Goal: Information Seeking & Learning: Understand process/instructions

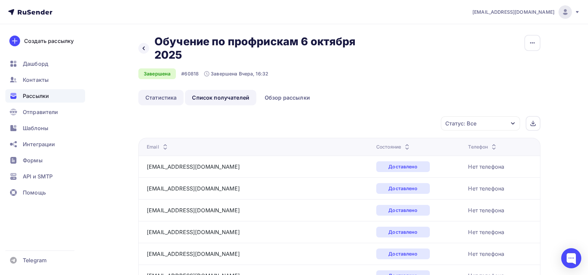
click at [154, 96] on link "Статистика" at bounding box center [160, 97] width 45 height 15
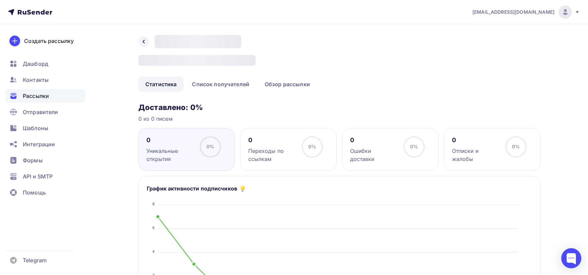
click at [36, 95] on span "Рассылки" at bounding box center [36, 96] width 26 height 8
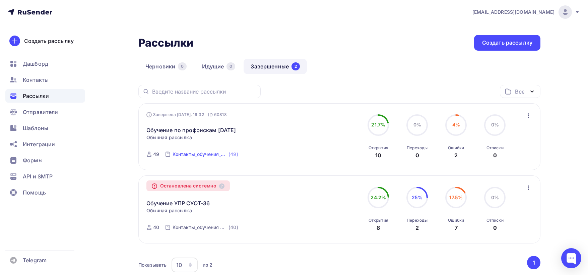
click at [199, 153] on div "Контакты_обучения_2024-49 от [DATE]" at bounding box center [200, 154] width 55 height 7
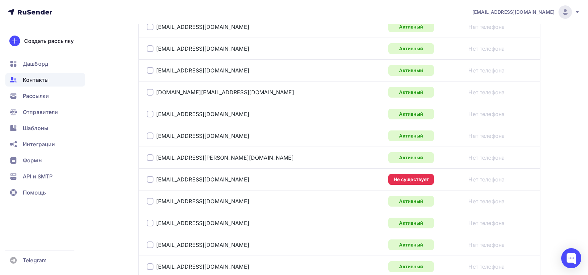
scroll to position [552, 0]
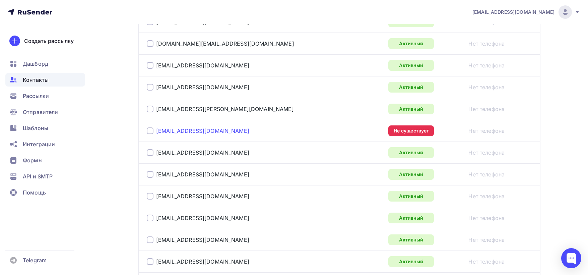
click at [181, 130] on link "reginakshaeva@gmail.com" at bounding box center [202, 130] width 93 height 7
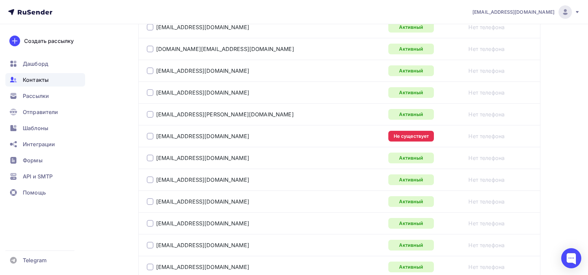
scroll to position [552, 0]
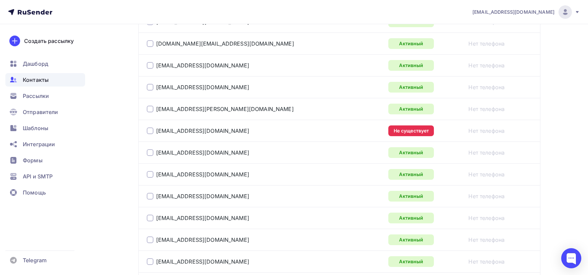
click at [151, 130] on div at bounding box center [150, 130] width 7 height 7
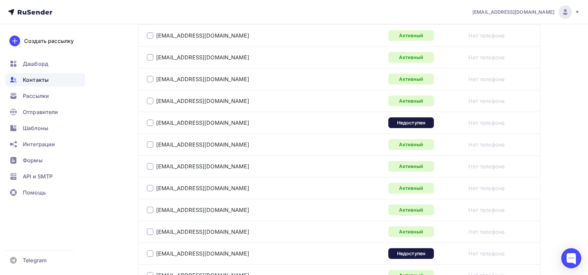
scroll to position [887, 0]
click at [149, 122] on div at bounding box center [150, 122] width 7 height 7
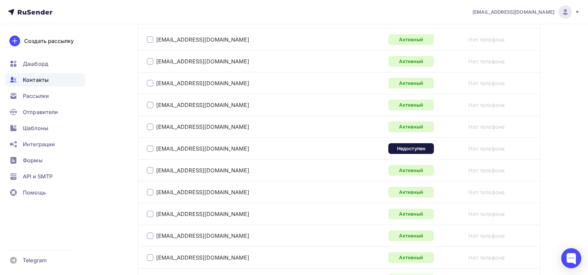
scroll to position [999, 0]
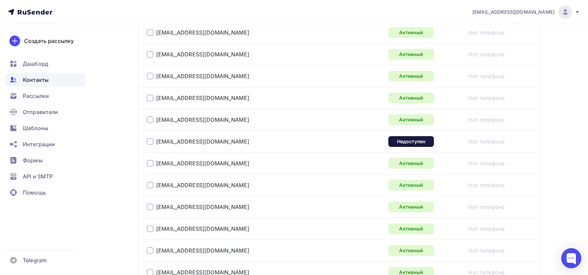
click at [149, 140] on div at bounding box center [150, 141] width 7 height 7
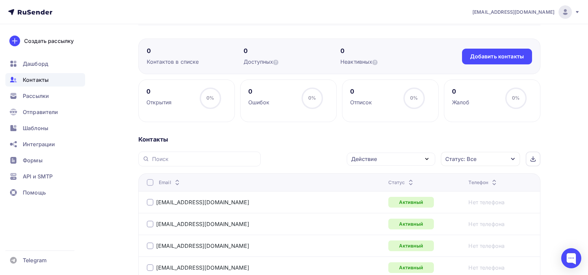
scroll to position [0, 0]
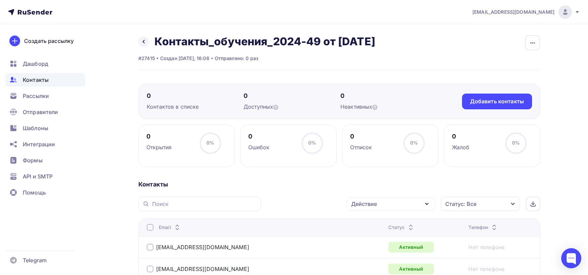
click at [425, 202] on icon "button" at bounding box center [427, 204] width 8 height 8
click at [365, 251] on div "Удалить" at bounding box center [366, 250] width 22 height 8
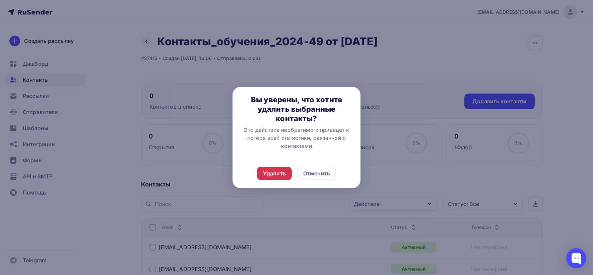
click at [274, 171] on div "Удалить" at bounding box center [274, 173] width 23 height 8
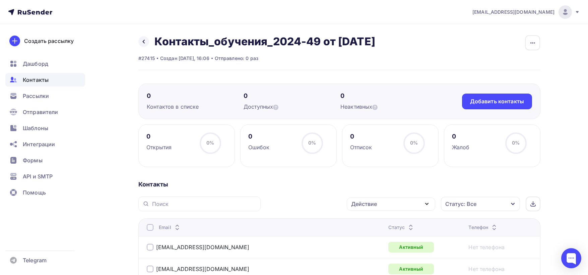
click at [32, 77] on span "Контакты" at bounding box center [36, 80] width 26 height 8
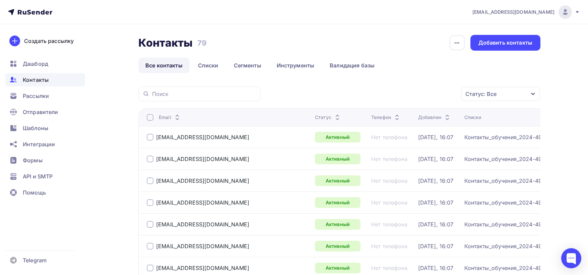
click at [530, 93] on div "Статус: Все" at bounding box center [500, 94] width 79 height 14
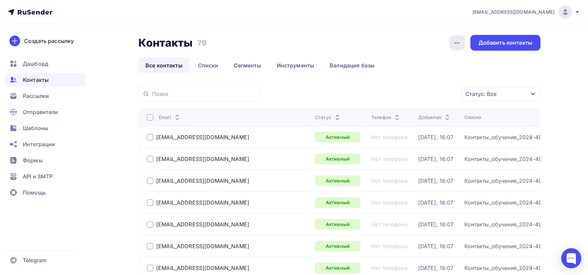
click at [459, 42] on icon "button" at bounding box center [457, 43] width 8 height 8
click at [456, 41] on icon "button" at bounding box center [457, 43] width 8 height 8
click at [393, 38] on div "Контакты Контакты 79 79 История импорта Добавить контакты" at bounding box center [339, 43] width 402 height 16
click at [533, 94] on icon "button" at bounding box center [533, 93] width 5 height 5
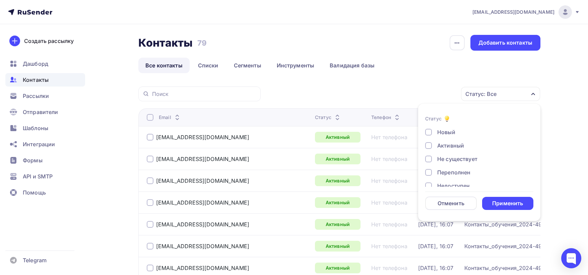
click at [533, 94] on icon "button" at bounding box center [534, 94] width 4 height 2
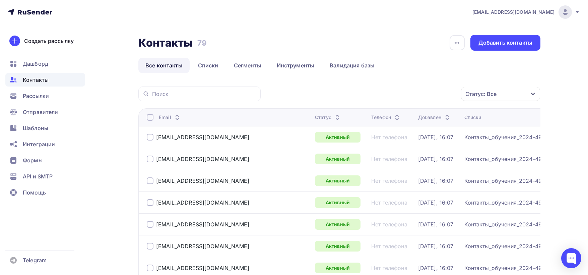
click at [425, 72] on ul "Все контакты Списки Сегменты Инструменты Валидация базы" at bounding box center [339, 65] width 402 height 15
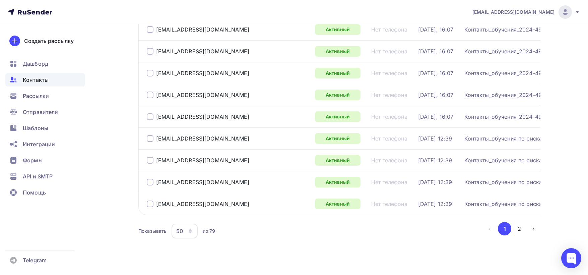
scroll to position [1014, 0]
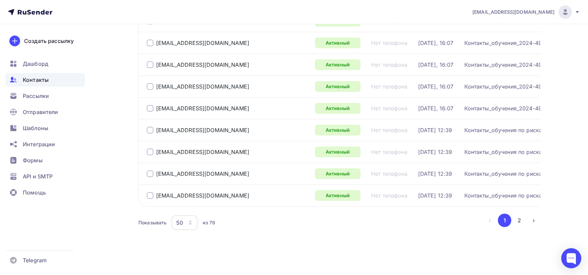
click at [518, 218] on button "2" at bounding box center [519, 220] width 13 height 13
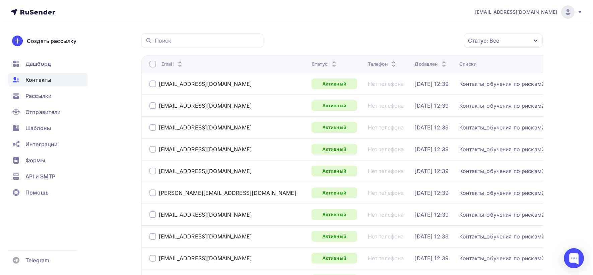
scroll to position [0, 0]
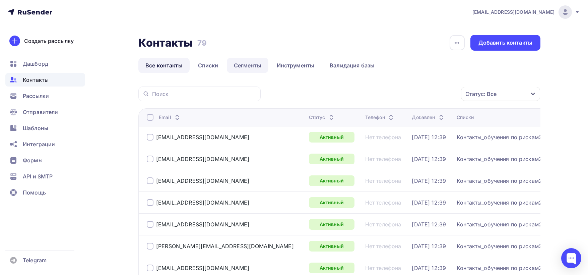
click at [246, 65] on link "Сегменты" at bounding box center [248, 65] width 42 height 15
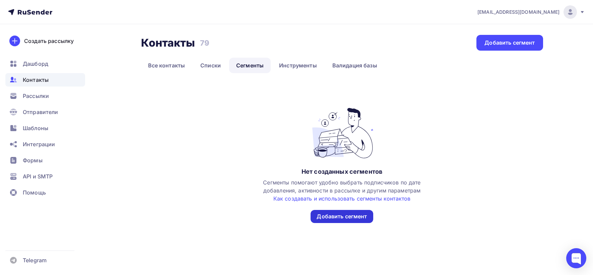
click at [357, 214] on div "Добавить сегмент" at bounding box center [342, 217] width 50 height 8
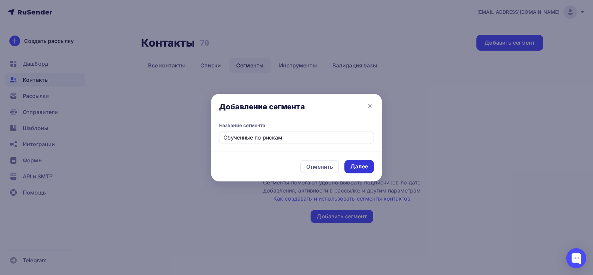
type input "Обученные по рискам"
click at [364, 164] on div "Далее" at bounding box center [359, 167] width 17 height 8
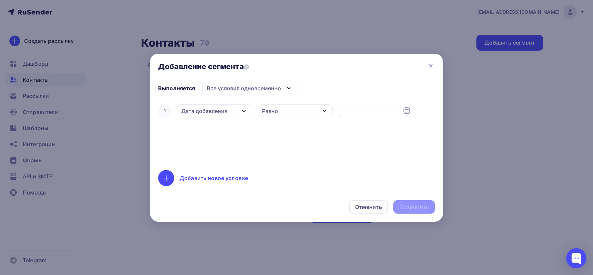
click at [243, 109] on icon "button" at bounding box center [244, 111] width 8 height 8
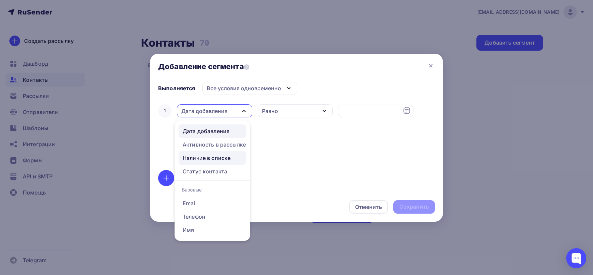
click at [219, 156] on div "Наличие в списке" at bounding box center [207, 158] width 48 height 8
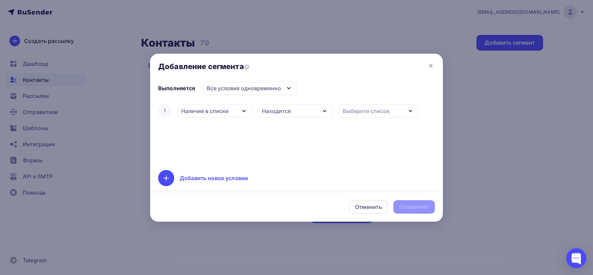
click at [412, 110] on icon "button" at bounding box center [411, 111] width 8 height 8
click at [389, 167] on div "Контакты_обучения по рискам2022-33_от23-09-25" at bounding box center [397, 168] width 107 height 8
click at [417, 205] on div "Сохранить" at bounding box center [414, 207] width 29 height 8
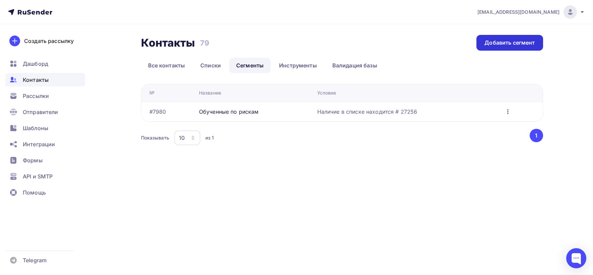
click at [520, 40] on div "Добавить сегмент" at bounding box center [510, 43] width 50 height 8
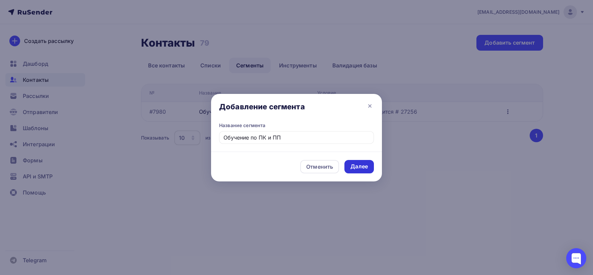
type input "Обучение по ПК и ПП"
click at [361, 166] on div "Далее" at bounding box center [359, 167] width 17 height 8
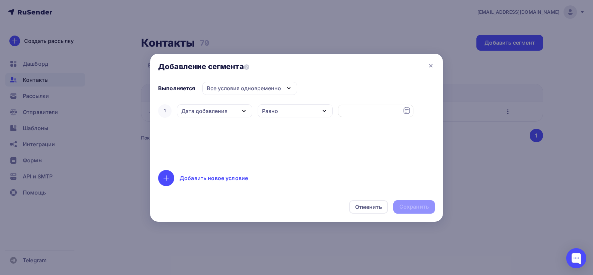
click at [245, 111] on icon "button" at bounding box center [244, 111] width 8 height 8
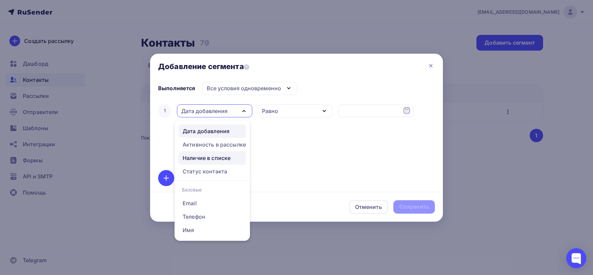
click at [220, 158] on div "Наличие в списке" at bounding box center [207, 158] width 48 height 8
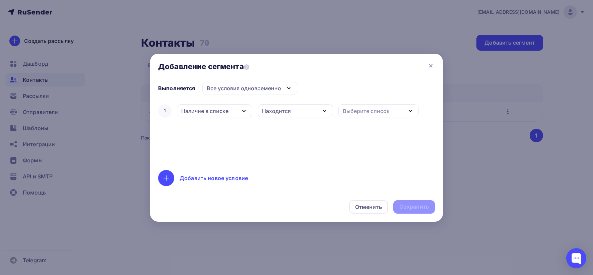
click at [411, 110] on icon "button" at bounding box center [411, 111] width 8 height 8
click at [388, 153] on div "Контакты_обучения_2024-49 от [DATE]" at bounding box center [397, 155] width 107 height 8
click at [415, 206] on div "Сохранить" at bounding box center [414, 207] width 29 height 8
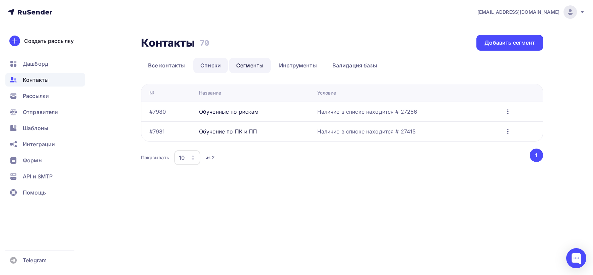
click at [212, 64] on link "Списки" at bounding box center [210, 65] width 35 height 15
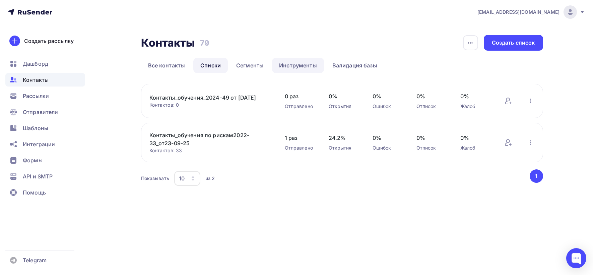
click at [296, 65] on link "Инструменты" at bounding box center [298, 65] width 52 height 15
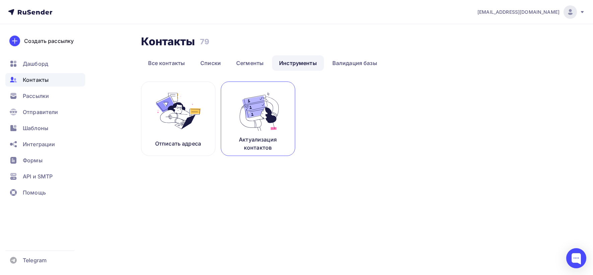
click at [258, 140] on p "Актуализация контактов" at bounding box center [258, 143] width 58 height 16
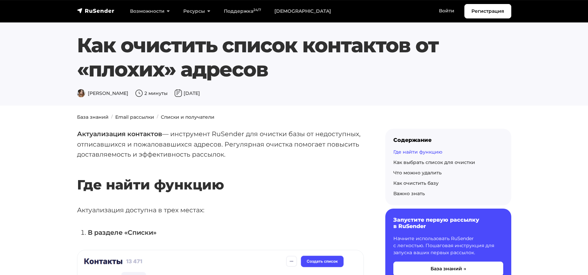
scroll to position [603, 0]
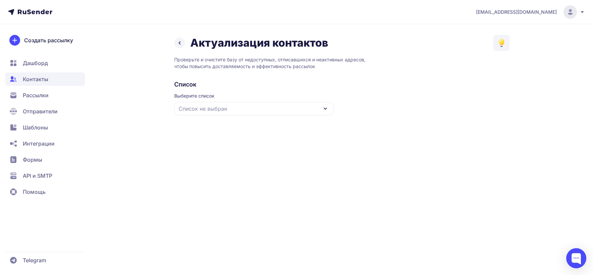
click at [325, 107] on icon at bounding box center [325, 109] width 8 height 8
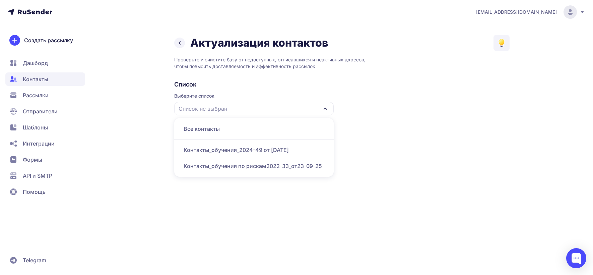
click at [292, 146] on div "Контакты_обучения_2024-49 от [DATE]" at bounding box center [254, 150] width 152 height 16
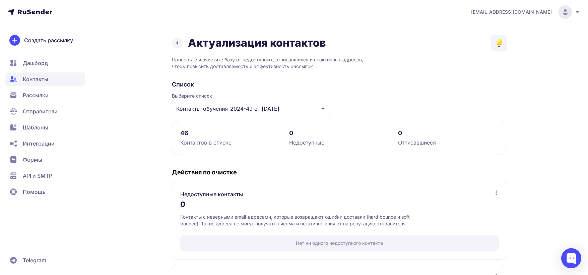
click at [323, 107] on icon at bounding box center [323, 109] width 8 height 8
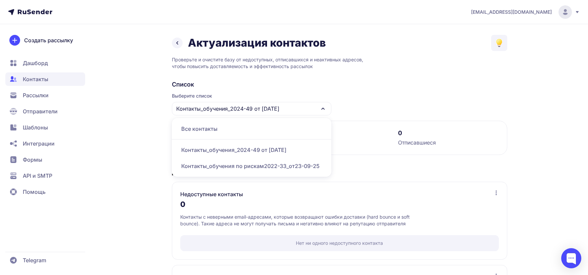
click at [243, 165] on div "Контакты_обучения по рискам2022-33_от23-09-25" at bounding box center [252, 166] width 152 height 16
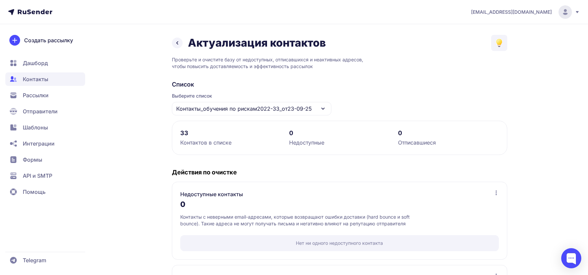
click at [179, 42] on icon at bounding box center [177, 43] width 8 height 8
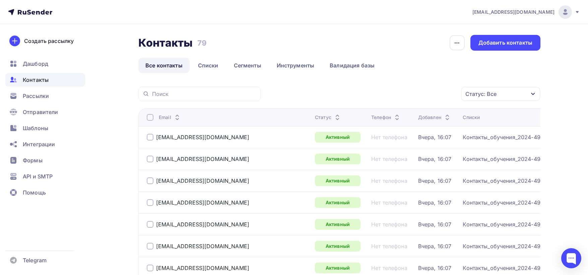
click at [580, 10] on icon at bounding box center [577, 11] width 5 height 5
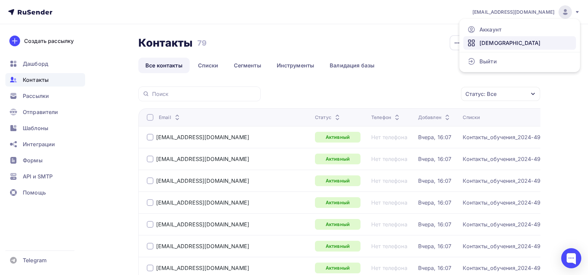
click at [490, 41] on span "Тарифы" at bounding box center [510, 43] width 61 height 8
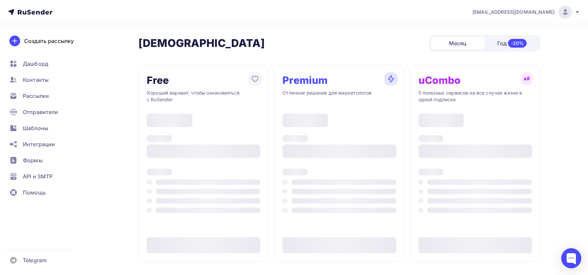
type input "500"
type input "100"
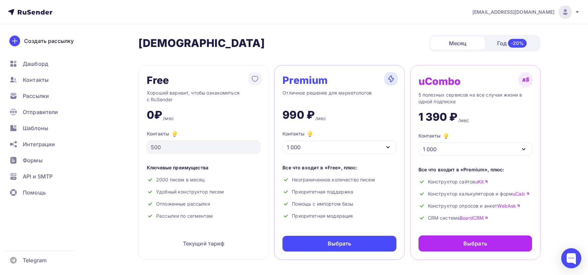
click at [322, 93] on div "Отличное решение для маркетологов" at bounding box center [340, 96] width 114 height 13
click at [356, 92] on div "Отличное решение для маркетологов" at bounding box center [340, 96] width 114 height 13
click at [199, 93] on div "Хороший вариант, чтобы ознакомиться с RuSender" at bounding box center [204, 96] width 114 height 13
click at [225, 94] on div "Хороший вариант, чтобы ознакомиться с RuSender" at bounding box center [204, 96] width 114 height 13
click at [158, 99] on div "Хороший вариант, чтобы ознакомиться с RuSender" at bounding box center [204, 96] width 114 height 13
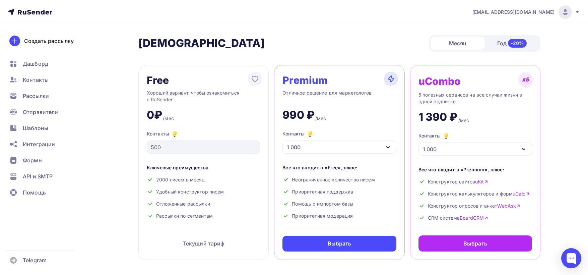
click at [168, 118] on div "/мес" at bounding box center [168, 118] width 11 height 7
click at [162, 135] on div "Контакты" at bounding box center [204, 134] width 114 height 8
click at [195, 178] on div "2000 писем в месяц" at bounding box center [204, 179] width 114 height 7
click at [159, 168] on div "Ключевые преимущества" at bounding box center [204, 167] width 114 height 7
click at [194, 180] on div "2000 писем в месяц" at bounding box center [204, 179] width 114 height 7
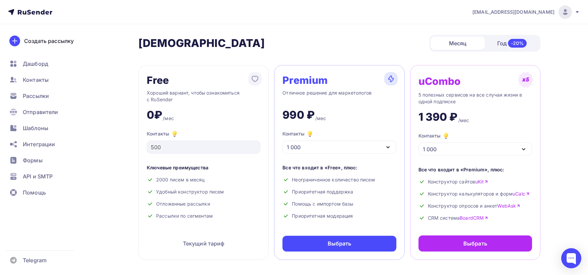
click at [195, 190] on div "Удобный конструктор писем" at bounding box center [204, 191] width 114 height 7
click at [208, 190] on div "Удобный конструктор писем" at bounding box center [204, 191] width 114 height 7
click at [175, 204] on div "Отложенные рассылки" at bounding box center [204, 203] width 114 height 7
click at [199, 203] on div "Отложенные рассылки" at bounding box center [204, 203] width 114 height 7
click at [173, 215] on div "Рассылки по сегментам" at bounding box center [204, 216] width 114 height 7
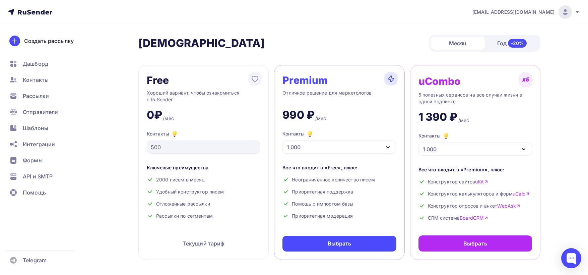
click at [202, 216] on div "Рассылки по сегментам" at bounding box center [204, 216] width 114 height 7
click at [227, 91] on div "Хороший вариант, чтобы ознакомиться с RuSender" at bounding box center [204, 96] width 114 height 13
click at [161, 101] on div "Хороший вариант, чтобы ознакомиться с RuSender" at bounding box center [204, 96] width 114 height 13
click at [161, 79] on div "Free" at bounding box center [158, 80] width 22 height 11
click at [389, 146] on icon "button" at bounding box center [388, 147] width 8 height 8
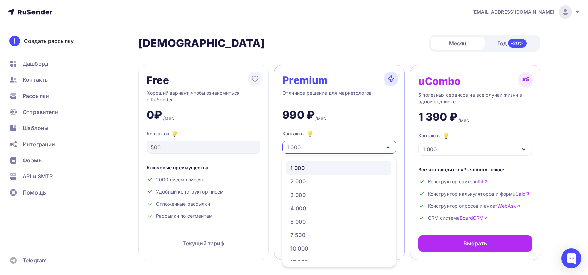
click at [389, 146] on icon "button" at bounding box center [388, 147] width 8 height 8
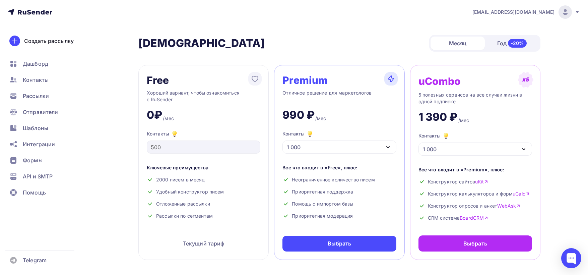
click at [347, 168] on div "Все что входит в «Free», плюс:" at bounding box center [340, 167] width 114 height 7
click at [368, 181] on div "Неограниченное количество писем" at bounding box center [340, 179] width 114 height 7
click at [340, 191] on div "Приоритетная поддержка" at bounding box center [340, 191] width 114 height 7
click at [329, 205] on div "Помощь с импортом базы" at bounding box center [340, 203] width 114 height 7
click at [349, 205] on div "Помощь с импортом базы" at bounding box center [340, 203] width 114 height 7
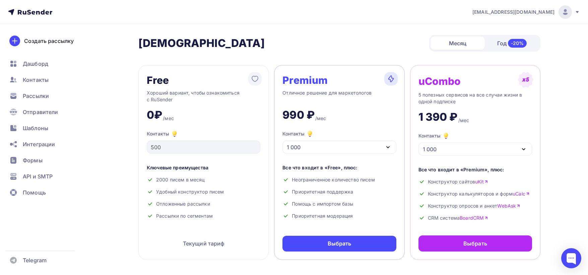
click at [306, 217] on div "Приоритетная модерация" at bounding box center [340, 216] width 114 height 7
click at [343, 218] on div "Приоритетная модерация" at bounding box center [340, 216] width 114 height 7
click at [356, 92] on div "Отличное решение для маркетологов" at bounding box center [340, 96] width 114 height 13
click at [157, 169] on div "Ключевые преимущества" at bounding box center [204, 167] width 114 height 7
click at [191, 167] on div "Ключевые преимущества" at bounding box center [204, 167] width 114 height 7
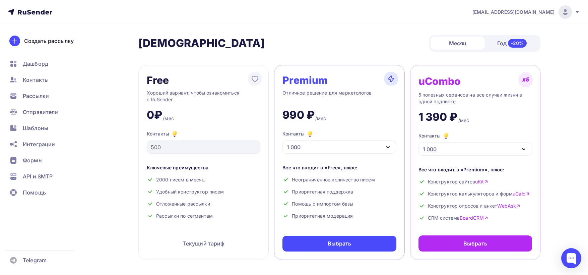
click at [237, 168] on div "Ключевые преимущества" at bounding box center [204, 167] width 114 height 7
click at [181, 93] on div "Хороший вариант, чтобы ознакомиться с RuSender" at bounding box center [204, 96] width 114 height 13
click at [223, 90] on div "Хороший вариант, чтобы ознакомиться с RuSender" at bounding box center [204, 96] width 114 height 13
click at [160, 100] on div "Хороший вариант, чтобы ознакомиться с RuSender" at bounding box center [204, 96] width 114 height 13
click at [160, 166] on div "Ключевые преимущества" at bounding box center [204, 167] width 114 height 7
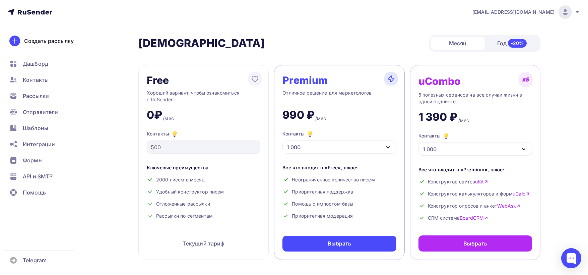
click at [188, 168] on div "Ключевые преимущества" at bounding box center [204, 167] width 114 height 7
click at [171, 193] on div "Удобный конструктор писем" at bounding box center [204, 191] width 114 height 7
click at [218, 194] on div "Удобный конструктор писем" at bounding box center [204, 191] width 114 height 7
click at [166, 204] on div "Отложенные рассылки" at bounding box center [204, 203] width 114 height 7
click at [199, 205] on div "Отложенные рассылки" at bounding box center [204, 203] width 114 height 7
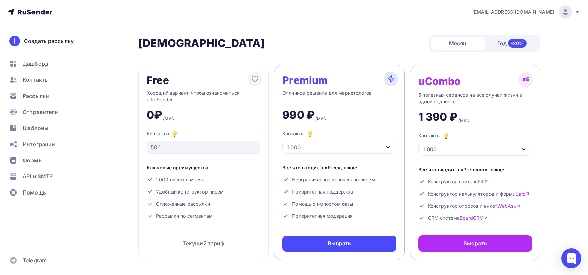
drag, startPoint x: 167, startPoint y: 217, endPoint x: 184, endPoint y: 216, distance: 16.8
click at [168, 216] on div "Рассылки по сегментам" at bounding box center [204, 216] width 114 height 7
click at [199, 216] on div "Рассылки по сегментам" at bounding box center [204, 216] width 114 height 7
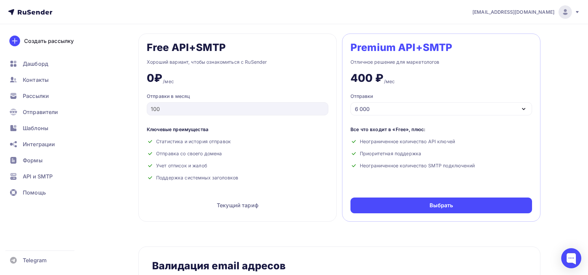
scroll to position [291, 0]
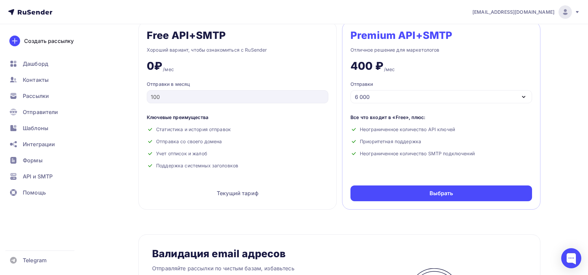
click at [421, 49] on div "Отличное решение для маркетологов" at bounding box center [442, 50] width 182 height 8
click at [219, 49] on div "Хороший вариант, чтобы ознакомиться с RuSender" at bounding box center [238, 50] width 182 height 8
click at [257, 49] on div "Хороший вариант, чтобы ознакомиться с RuSender" at bounding box center [238, 50] width 182 height 8
click at [167, 140] on div "Отправка со своего домена" at bounding box center [238, 141] width 182 height 7
click at [161, 155] on div "Учет отписок и жалоб" at bounding box center [238, 153] width 182 height 7
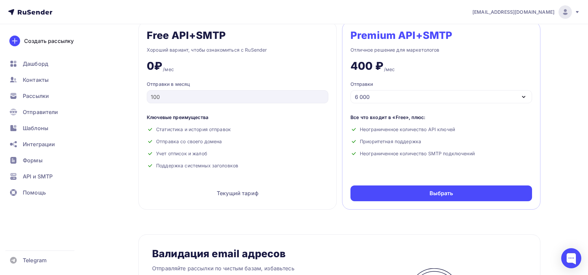
click at [206, 156] on div "Учет отписок и жалоб" at bounding box center [238, 153] width 182 height 7
click at [169, 140] on div "Отправка со своего домена" at bounding box center [238, 141] width 182 height 7
click at [212, 140] on div "Отправка со своего домена" at bounding box center [238, 141] width 182 height 7
click at [168, 166] on div "Поддержка системных заголовков" at bounding box center [238, 165] width 182 height 7
click at [223, 164] on div "Поддержка системных заголовков" at bounding box center [238, 165] width 182 height 7
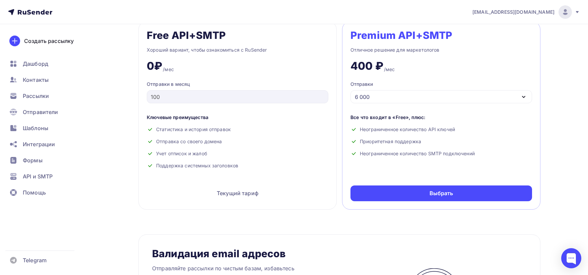
click at [155, 49] on div "Хороший вариант, чтобы ознакомиться с RuSender" at bounding box center [238, 50] width 182 height 8
drag, startPoint x: 219, startPoint y: 52, endPoint x: 238, endPoint y: 50, distance: 19.9
click at [220, 52] on div "Хороший вариант, чтобы ознакомиться с RuSender" at bounding box center [238, 50] width 182 height 8
click at [251, 49] on div "Хороший вариант, чтобы ознакомиться с RuSender" at bounding box center [238, 50] width 182 height 8
click at [305, 59] on div "0₽ /мес" at bounding box center [238, 63] width 182 height 19
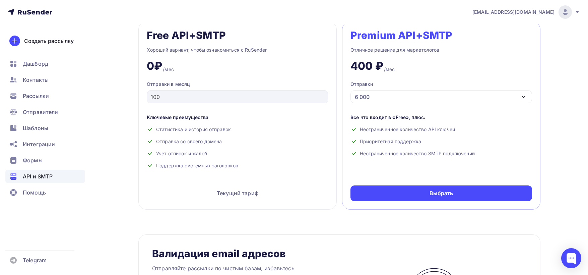
click at [44, 176] on span "API и SMTP" at bounding box center [38, 176] width 30 height 8
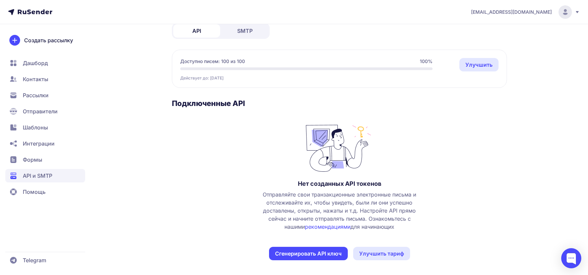
scroll to position [42, 0]
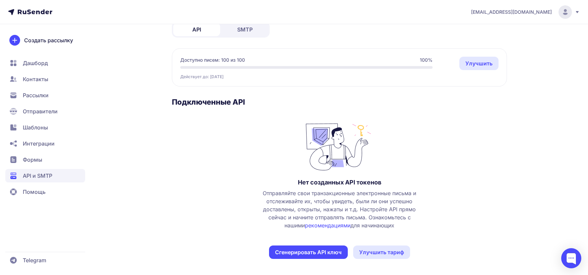
click at [407, 194] on span "Отправляйте свои транзакционные электронные письма и отслеживайте их, чтобы уви…" at bounding box center [339, 209] width 166 height 40
click at [408, 194] on span "Отправляйте свои транзакционные электронные письма и отслеживайте их, чтобы уви…" at bounding box center [339, 209] width 166 height 40
click at [378, 192] on span "Отправляйте свои транзакционные электронные письма и отслеживайте их, чтобы уви…" at bounding box center [339, 209] width 166 height 40
click at [405, 194] on span "Отправляйте свои транзакционные электронные письма и отслеживайте их, чтобы уви…" at bounding box center [339, 209] width 166 height 40
click at [283, 201] on span "Отправляйте свои транзакционные электронные письма и отслеживайте их, чтобы уви…" at bounding box center [339, 209] width 166 height 40
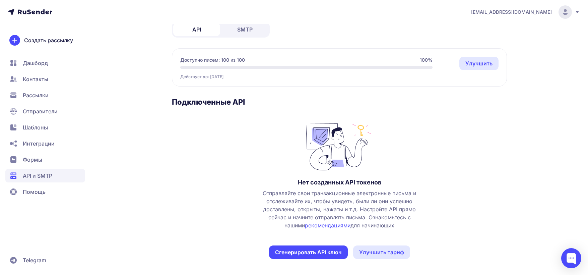
click at [338, 205] on span "Отправляйте свои транзакционные электронные письма и отслеживайте их, чтобы уви…" at bounding box center [339, 209] width 166 height 40
click at [397, 202] on span "Отправляйте свои транзакционные электронные письма и отслеживайте их, чтобы уви…" at bounding box center [339, 209] width 166 height 40
click at [281, 209] on span "Отправляйте свои транзакционные электронные письма и отслеживайте их, чтобы уви…" at bounding box center [339, 209] width 166 height 40
click at [334, 211] on span "Отправляйте свои транзакционные электронные письма и отслеживайте их, чтобы уви…" at bounding box center [339, 209] width 166 height 40
click at [406, 210] on span "Отправляйте свои транзакционные электронные письма и отслеживайте их, чтобы уви…" at bounding box center [339, 209] width 166 height 40
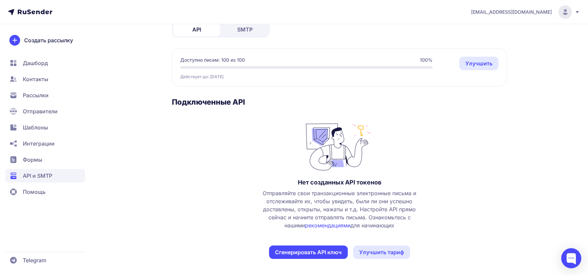
click at [261, 217] on span "Отправляйте свои транзакционные электронные письма и отслеживайте их, чтобы уви…" at bounding box center [339, 209] width 166 height 40
click at [337, 218] on span "Отправляйте свои транзакционные электронные письма и отслеживайте их, чтобы уви…" at bounding box center [339, 209] width 166 height 40
click at [419, 217] on span "Отправляйте свои транзакционные электронные письма и отслеживайте их, чтобы уви…" at bounding box center [339, 209] width 166 height 40
click at [322, 226] on link "рекомендациями" at bounding box center [328, 225] width 46 height 7
click at [31, 10] on icon at bounding box center [35, 11] width 35 height 5
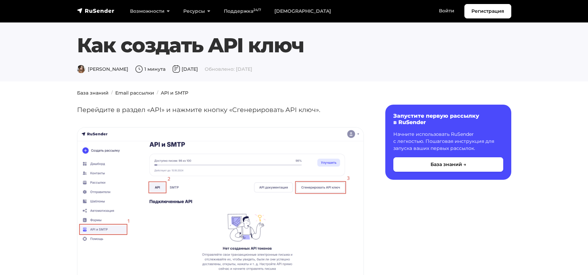
click at [184, 113] on p "Перейдите в раздел «API» и нажмите кнопку «Сгенерировать API ключ»." at bounding box center [220, 110] width 287 height 10
drag, startPoint x: 263, startPoint y: 114, endPoint x: 294, endPoint y: 114, distance: 31.2
click at [264, 114] on p "Перейдите в раздел «API» и нажмите кнопку «Сгенерировать API ключ»." at bounding box center [220, 110] width 287 height 10
click at [311, 114] on p "Перейдите в раздел «API» и нажмите кнопку «Сгенерировать API ключ»." at bounding box center [220, 110] width 287 height 10
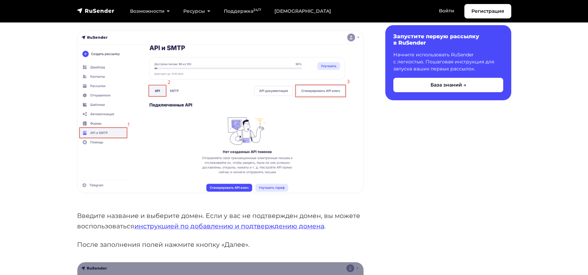
scroll to position [112, 0]
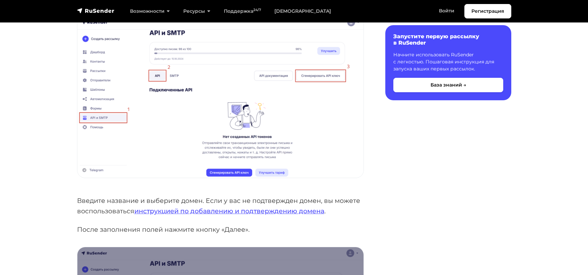
click at [189, 200] on p "Введите название и выберите домен. Если у вас не подтвержден домен, вы можете в…" at bounding box center [220, 205] width 287 height 20
click at [88, 198] on p "Введите название и выберите домен. Если у вас не подтвержден домен, вы можете в…" at bounding box center [220, 205] width 287 height 20
click at [190, 199] on p "Введите название и выберите домен. Если у вас не подтвержден домен, вы можете в…" at bounding box center [220, 205] width 287 height 20
click at [283, 201] on p "Введите название и выберите домен. Если у вас не подтвержден домен, вы можете в…" at bounding box center [220, 205] width 287 height 20
click at [346, 200] on p "Введите название и выберите домен. Если у вас не подтвержден домен, вы можете в…" at bounding box center [220, 205] width 287 height 20
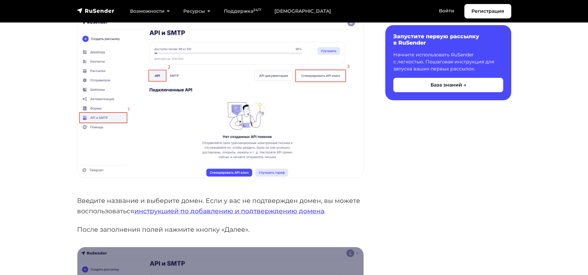
click at [105, 211] on p "Введите название и выберите домен. Если у вас не подтвержден домен, вы можете в…" at bounding box center [220, 205] width 287 height 20
click at [88, 230] on p "После заполнения полей нажмите кнопку «Далее»." at bounding box center [220, 229] width 287 height 10
click at [180, 230] on p "После заполнения полей нажмите кнопку «Далее»." at bounding box center [220, 229] width 287 height 10
click at [234, 230] on p "После заполнения полей нажмите кнопку «Далее»." at bounding box center [220, 229] width 287 height 10
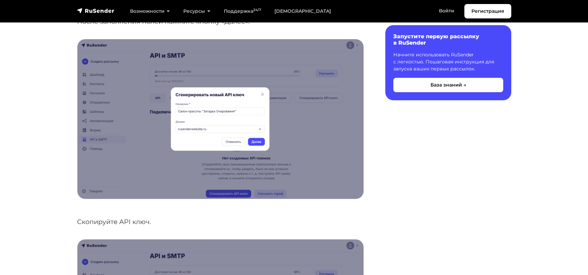
scroll to position [335, 0]
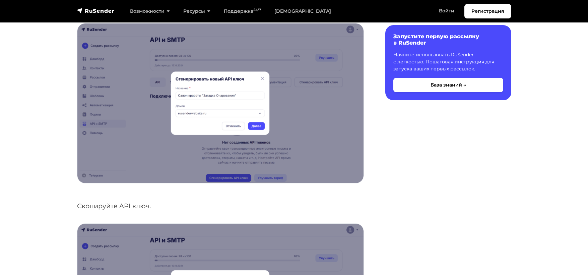
click at [140, 207] on p "Скопируйте API ключ." at bounding box center [220, 206] width 287 height 10
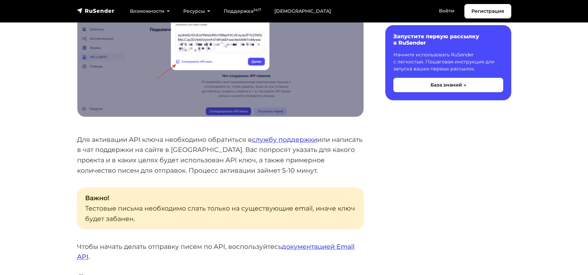
scroll to position [603, 0]
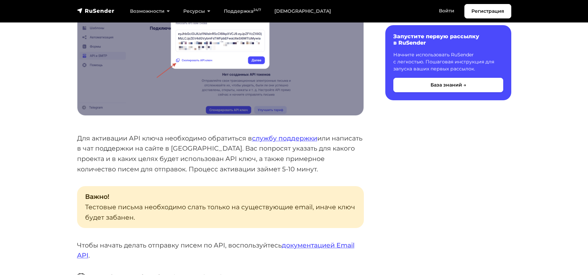
click at [228, 140] on p "Для активации API ключа необходимо обратиться в службу поддержки или написать в…" at bounding box center [220, 153] width 287 height 41
click at [92, 138] on p "Для активации API ключа необходимо обратиться в службу поддержки или написать в…" at bounding box center [220, 153] width 287 height 41
click at [191, 138] on p "Для активации API ключа необходимо обратиться в службу поддержки или написать в…" at bounding box center [220, 153] width 287 height 41
click at [222, 138] on p "Для активации API ключа необходимо обратиться в службу поддержки или написать в…" at bounding box center [220, 153] width 287 height 41
click at [82, 150] on p "Для активации API ключа необходимо обратиться в службу поддержки или написать в…" at bounding box center [220, 153] width 287 height 41
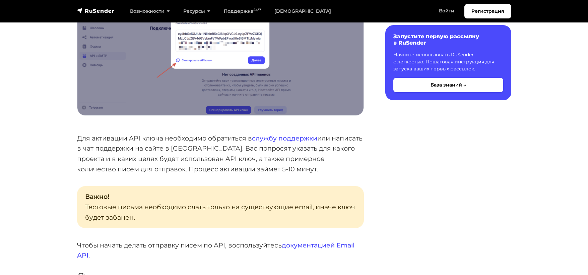
click at [156, 149] on p "Для активации API ключа необходимо обратиться в службу поддержки или написать в…" at bounding box center [220, 153] width 287 height 41
click at [219, 149] on p "Для активации API ключа необходимо обратиться в службу поддержки или написать в…" at bounding box center [220, 153] width 287 height 41
click at [298, 151] on p "Для активации API ключа необходимо обратиться в службу поддержки или написать в…" at bounding box center [220, 153] width 287 height 41
click at [335, 152] on p "Для активации API ключа необходимо обратиться в службу поддержки или написать в…" at bounding box center [220, 153] width 287 height 41
click at [93, 159] on p "Для активации API ключа необходимо обратиться в службу поддержки или написать в…" at bounding box center [220, 153] width 287 height 41
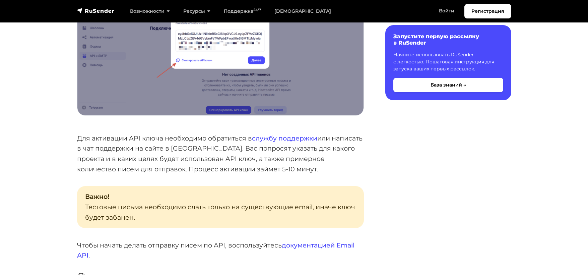
click at [203, 161] on p "Для активации API ключа необходимо обратиться в службу поддержки или написать в…" at bounding box center [220, 153] width 287 height 41
click at [312, 161] on p "Для активации API ключа необходимо обратиться в службу поддержки или написать в…" at bounding box center [220, 153] width 287 height 41
click at [92, 167] on p "Для активации API ключа необходимо обратиться в службу поддержки или написать в…" at bounding box center [220, 153] width 287 height 41
click at [166, 168] on p "Для активации API ключа необходимо обратиться в службу поддержки или написать в…" at bounding box center [220, 153] width 287 height 41
click at [230, 168] on p "Для активации API ключа необходимо обратиться в службу поддержки или написать в…" at bounding box center [220, 153] width 287 height 41
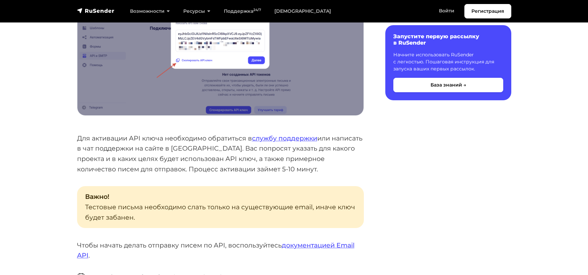
click at [311, 171] on p "Для активации API ключа необходимо обратиться в службу поддержки или написать в…" at bounding box center [220, 153] width 287 height 41
click at [312, 169] on p "Для активации API ключа необходимо обратиться в службу поддержки или написать в…" at bounding box center [220, 153] width 287 height 41
click at [222, 208] on p "Важно! Тестовые письма необходимо слать только на существующие email, иначе клю…" at bounding box center [220, 207] width 287 height 42
click at [298, 208] on p "Важно! Тестовые письма необходимо слать только на существующие email, иначе клю…" at bounding box center [220, 207] width 287 height 42
click at [92, 208] on p "Важно! Тестовые письма необходимо слать только на существующие email, иначе клю…" at bounding box center [220, 207] width 287 height 42
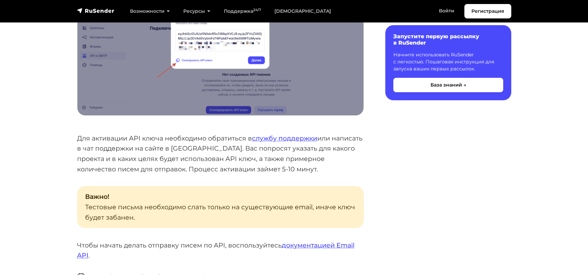
click at [263, 208] on p "Важно! Тестовые письма необходимо слать только на существующие email, иначе клю…" at bounding box center [220, 207] width 287 height 42
click at [344, 207] on p "Важно! Тестовые письма необходимо слать только на существующие email, иначе клю…" at bounding box center [220, 207] width 287 height 42
click at [93, 214] on p "Важно! Тестовые письма необходимо слать только на существующие email, иначе клю…" at bounding box center [220, 207] width 287 height 42
click at [117, 216] on p "Важно! Тестовые письма необходимо слать только на существующие email, иначе клю…" at bounding box center [220, 207] width 287 height 42
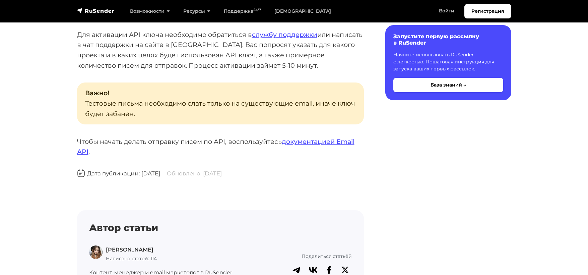
scroll to position [715, 0]
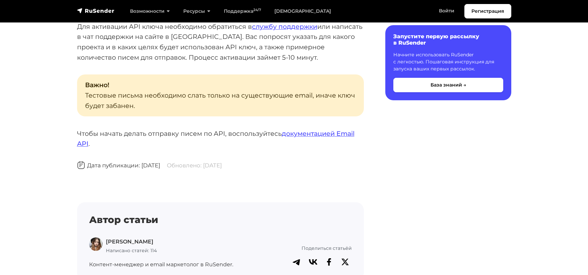
click at [169, 134] on p "Чтобы начать делать отправку писем по API, воспользуйтесь документацией Email A…" at bounding box center [220, 138] width 287 height 20
click at [222, 133] on p "Чтобы начать делать отправку писем по API, воспользуйтесь документацией Email A…" at bounding box center [220, 138] width 287 height 20
click at [250, 133] on p "Чтобы начать делать отправку писем по API, воспользуйтесь документацией Email A…" at bounding box center [220, 138] width 287 height 20
click at [160, 163] on span "Дата публикации: 12 января 2024" at bounding box center [118, 165] width 83 height 7
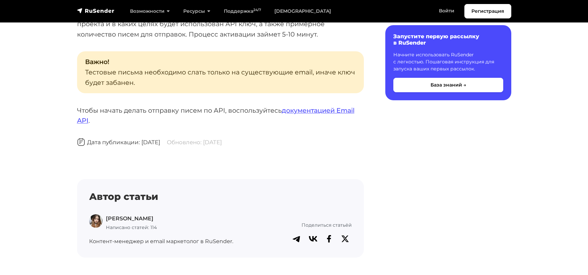
scroll to position [737, 0]
click at [348, 111] on link "документацией Email API" at bounding box center [216, 116] width 278 height 18
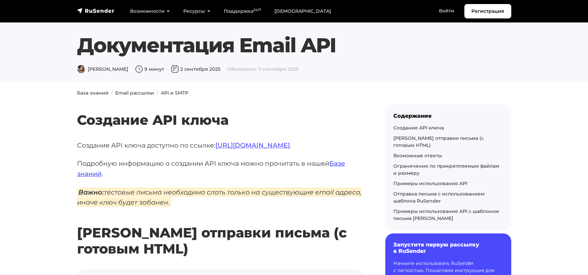
click at [165, 147] on p "Создание API ключа доступно по ссылке: https://beta.rusender.ru/api ." at bounding box center [220, 145] width 287 height 10
click at [139, 164] on p "Подробную информацию о создании API ключа можно прочитать в нашей Базе знаний ." at bounding box center [220, 168] width 287 height 20
click at [278, 162] on p "Подробную информацию о создании API ключа можно прочитать в нашей Базе знаний ." at bounding box center [220, 168] width 287 height 20
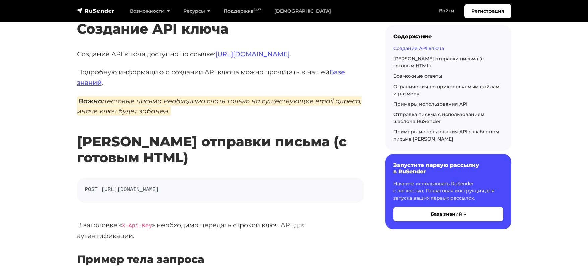
scroll to position [112, 0]
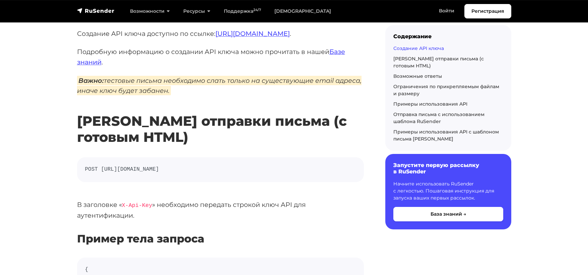
click at [300, 118] on h2 "Роут отправки письма (с готовым HTML)" at bounding box center [220, 119] width 287 height 52
click at [94, 123] on h2 "Роут отправки письма (с готовым HTML)" at bounding box center [220, 119] width 287 height 52
click at [157, 123] on h2 "Роут отправки письма (с готовым HTML)" at bounding box center [220, 119] width 287 height 52
click at [215, 120] on h2 "Роут отправки письма (с готовым HTML)" at bounding box center [220, 119] width 287 height 52
click at [294, 125] on h2 "Роут отправки письма (с готовым HTML)" at bounding box center [220, 119] width 287 height 52
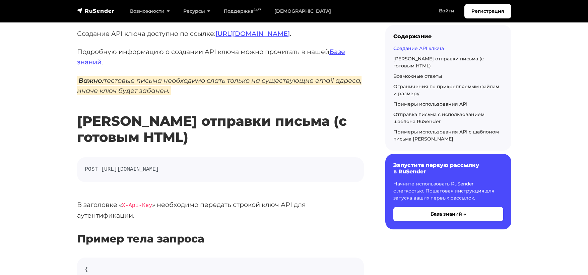
click at [291, 122] on h2 "Роут отправки письма (с готовым HTML)" at bounding box center [220, 119] width 287 height 52
drag, startPoint x: 150, startPoint y: 120, endPoint x: 195, endPoint y: 120, distance: 44.9
click at [151, 120] on h2 "Роут отправки письма (с готовым HTML)" at bounding box center [220, 119] width 287 height 52
drag, startPoint x: 211, startPoint y: 121, endPoint x: 247, endPoint y: 121, distance: 36.2
click at [212, 121] on h2 "Роут отправки письма (с готовым HTML)" at bounding box center [220, 119] width 287 height 52
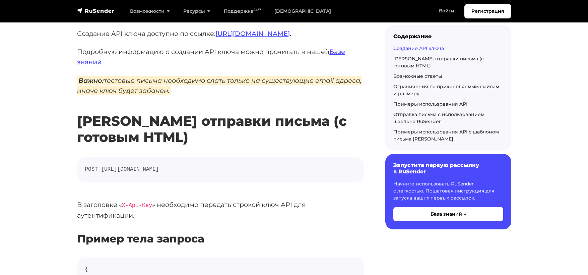
click at [285, 121] on h2 "Роут отправки письма (с готовым HTML)" at bounding box center [220, 119] width 287 height 52
click at [90, 203] on p "В заголовке « X-Api-Key » необходимо передать строкой ключ API для аутентификац…" at bounding box center [220, 209] width 287 height 21
click at [177, 205] on p "В заголовке « X-Api-Key » необходимо передать строкой ключ API для аутентификац…" at bounding box center [220, 209] width 287 height 21
click at [213, 203] on p "В заголовке « X-Api-Key » необходимо передать строкой ключ API для аутентификац…" at bounding box center [220, 209] width 287 height 21
click at [269, 205] on p "В заголовке « X-Api-Key » необходимо передать строкой ключ API для аутентификац…" at bounding box center [220, 209] width 287 height 21
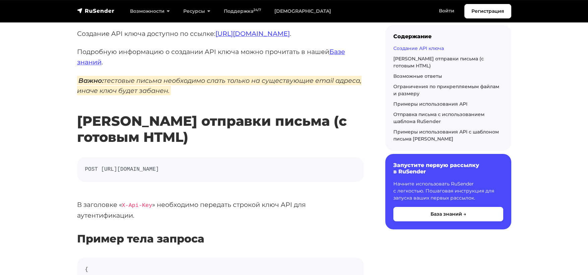
click at [306, 205] on p "В заголовке « X-Api-Key » необходимо передать строкой ключ API для аутентификац…" at bounding box center [220, 209] width 287 height 21
click at [82, 217] on p "В заголовке « X-Api-Key » необходимо передать строкой ключ API для аутентификац…" at bounding box center [220, 209] width 287 height 21
click at [191, 244] on h3 "Пример тела запроса" at bounding box center [220, 238] width 287 height 13
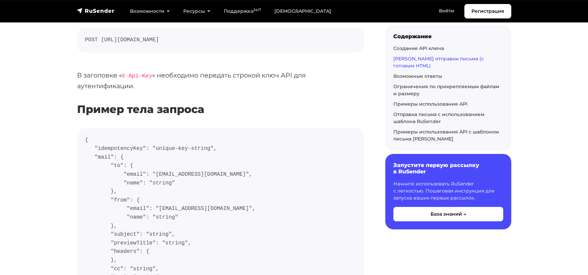
scroll to position [246, 0]
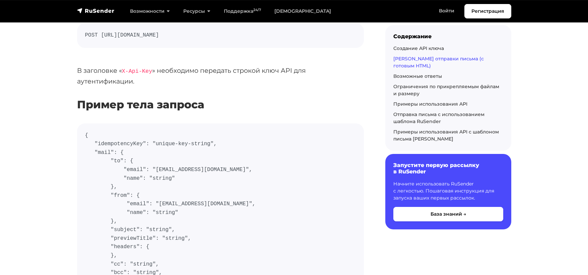
click at [302, 70] on p "В заголовке « X-Api-Key » необходимо передать строкой ключ API для аутентификац…" at bounding box center [220, 75] width 287 height 21
click at [85, 77] on p "В заголовке « X-Api-Key » необходимо передать строкой ключ API для аутентификац…" at bounding box center [220, 75] width 287 height 21
click at [85, 68] on p "В заголовке « X-Api-Key » необходимо передать строкой ключ API для аутентификац…" at bounding box center [220, 75] width 287 height 21
click at [190, 72] on p "В заголовке « X-Api-Key » необходимо передать строкой ключ API для аутентификац…" at bounding box center [220, 75] width 287 height 21
click at [251, 71] on p "В заголовке « X-Api-Key » необходимо передать строкой ключ API для аутентификац…" at bounding box center [220, 75] width 287 height 21
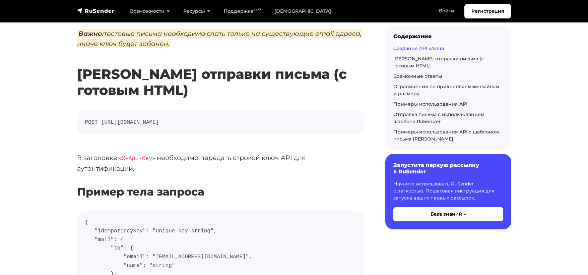
scroll to position [157, 0]
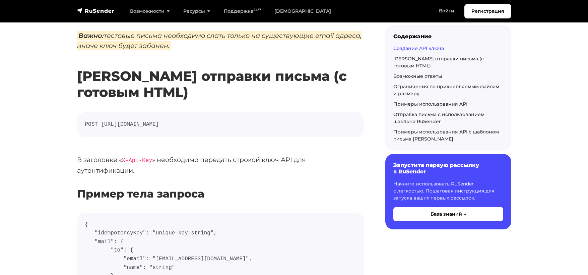
click at [217, 81] on h2 "Роут отправки письма (с готовым HTML)" at bounding box center [220, 74] width 287 height 52
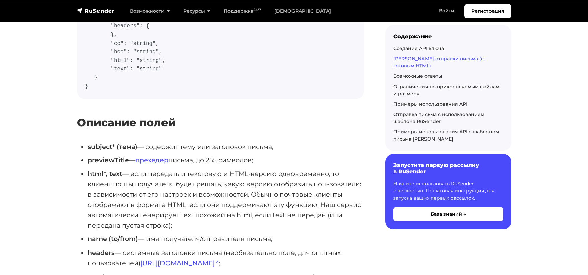
scroll to position [469, 0]
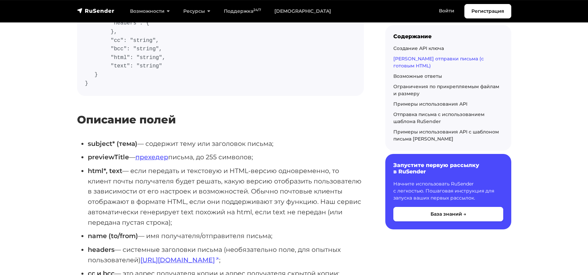
click at [173, 118] on h3 "Описание полей" at bounding box center [220, 119] width 287 height 13
click at [236, 142] on li "subject* (тема) — содержит тему или заголовок письма;" at bounding box center [226, 143] width 276 height 10
click at [187, 159] on li "previewTitle — прехедер письма, до 255 символов;" at bounding box center [226, 157] width 276 height 10
click at [171, 172] on li "html*, text — если передать и текстовую и HTML-версию одновременно, то клиент п…" at bounding box center [226, 197] width 276 height 62
click at [178, 235] on li "name (to/from) — имя получателя/отправителя письма;" at bounding box center [226, 236] width 276 height 10
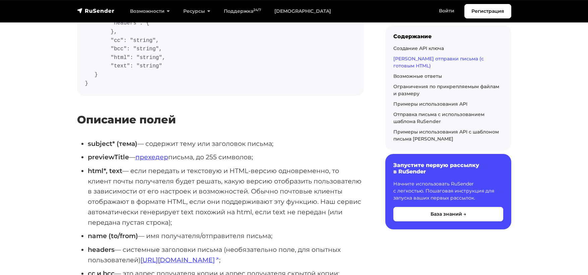
click at [139, 248] on li "headers — системные заголовки письма (необязательно поле, для опытных пользоват…" at bounding box center [226, 254] width 276 height 20
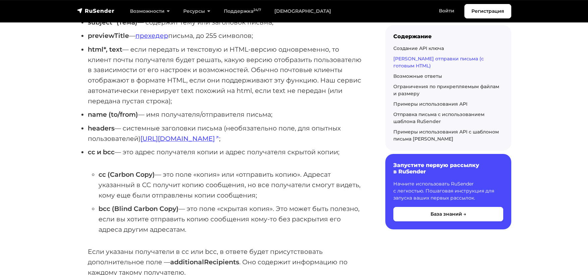
scroll to position [603, 0]
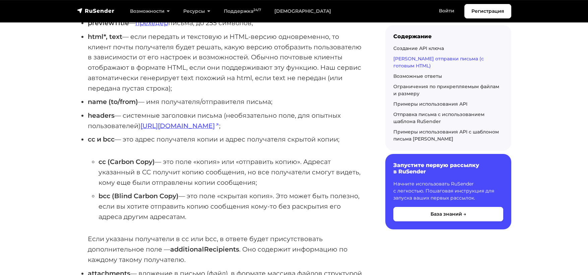
click at [166, 138] on li "cc и bcc — это адрес получателя копии и адрес получателя скрытой копии; cc (Car…" at bounding box center [226, 199] width 276 height 130
click at [227, 137] on li "cc и bcc — это адрес получателя копии и адрес получателя скрытой копии; cc (Car…" at bounding box center [226, 199] width 276 height 130
click at [189, 163] on li "cc (Carbon Copy) — это поле «копия» или «отправить копию». Адресат указанный в …" at bounding box center [231, 172] width 265 height 31
click at [108, 171] on li "cc (Carbon Copy) — это поле «копия» или «отправить копию». Адресат указанный в …" at bounding box center [231, 172] width 265 height 31
click at [218, 171] on li "cc (Carbon Copy) — это поле «копия» или «отправить копию». Адресат указанный в …" at bounding box center [231, 172] width 265 height 31
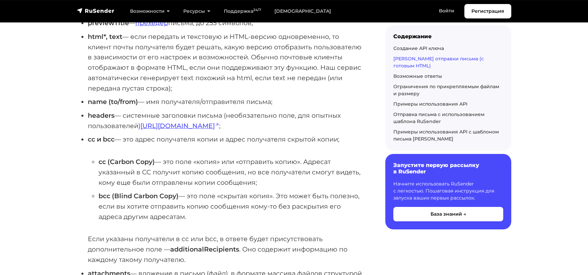
click at [287, 170] on li "cc (Carbon Copy) — это поле «копия» или «отправить копию». Адресат указанный в …" at bounding box center [231, 172] width 265 height 31
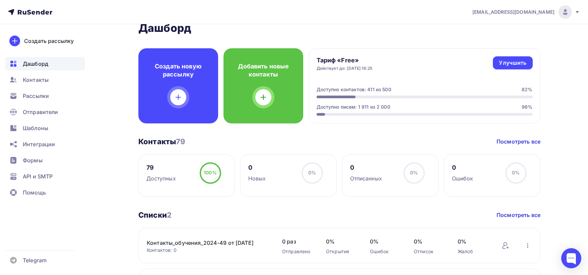
scroll to position [37, 0]
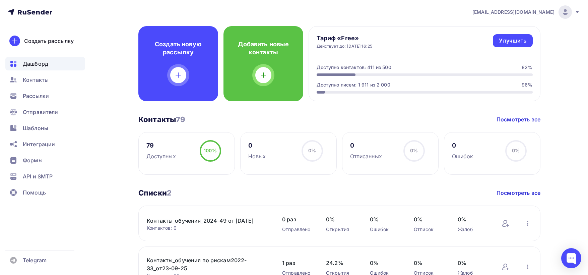
click at [158, 119] on h3 "Контакты 79" at bounding box center [161, 119] width 47 height 9
click at [151, 119] on h3 "Контакты 79" at bounding box center [161, 119] width 47 height 9
click at [224, 115] on div "Контакты 79 Контакты 79 Посмотреть все" at bounding box center [339, 119] width 402 height 9
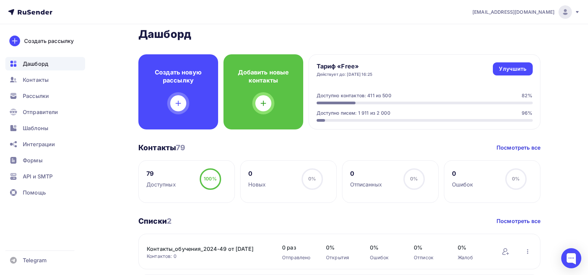
scroll to position [0, 0]
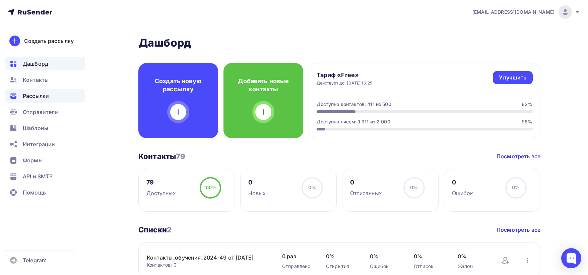
click at [35, 94] on span "Рассылки" at bounding box center [36, 96] width 26 height 8
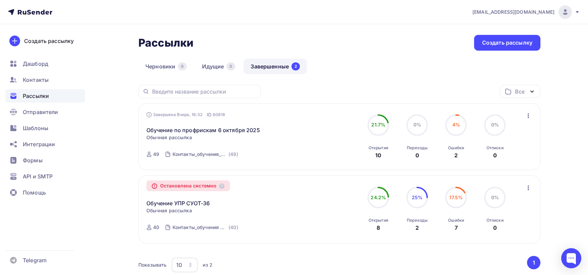
drag, startPoint x: 37, startPoint y: 0, endPoint x: 225, endPoint y: 13, distance: 188.9
click at [225, 13] on nav "[EMAIL_ADDRESS][DOMAIN_NAME] Аккаунт Тарифы Выйти Создать рассылку [GEOGRAPHIC_…" at bounding box center [294, 12] width 588 height 24
